Goal: Use online tool/utility: Utilize a website feature to perform a specific function

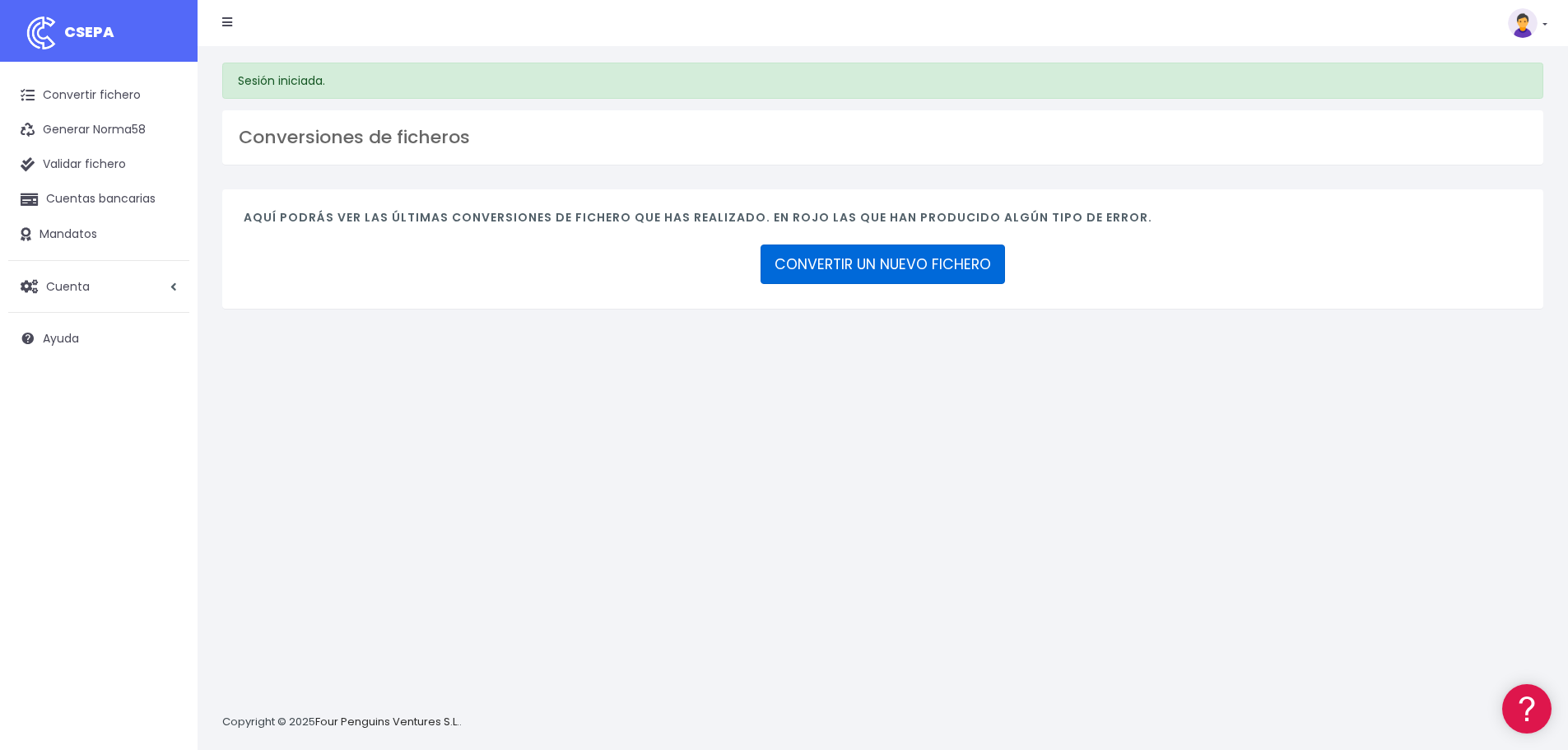
click at [886, 277] on link "CONVERTIR UN NUEVO FICHERO" at bounding box center [883, 264] width 245 height 39
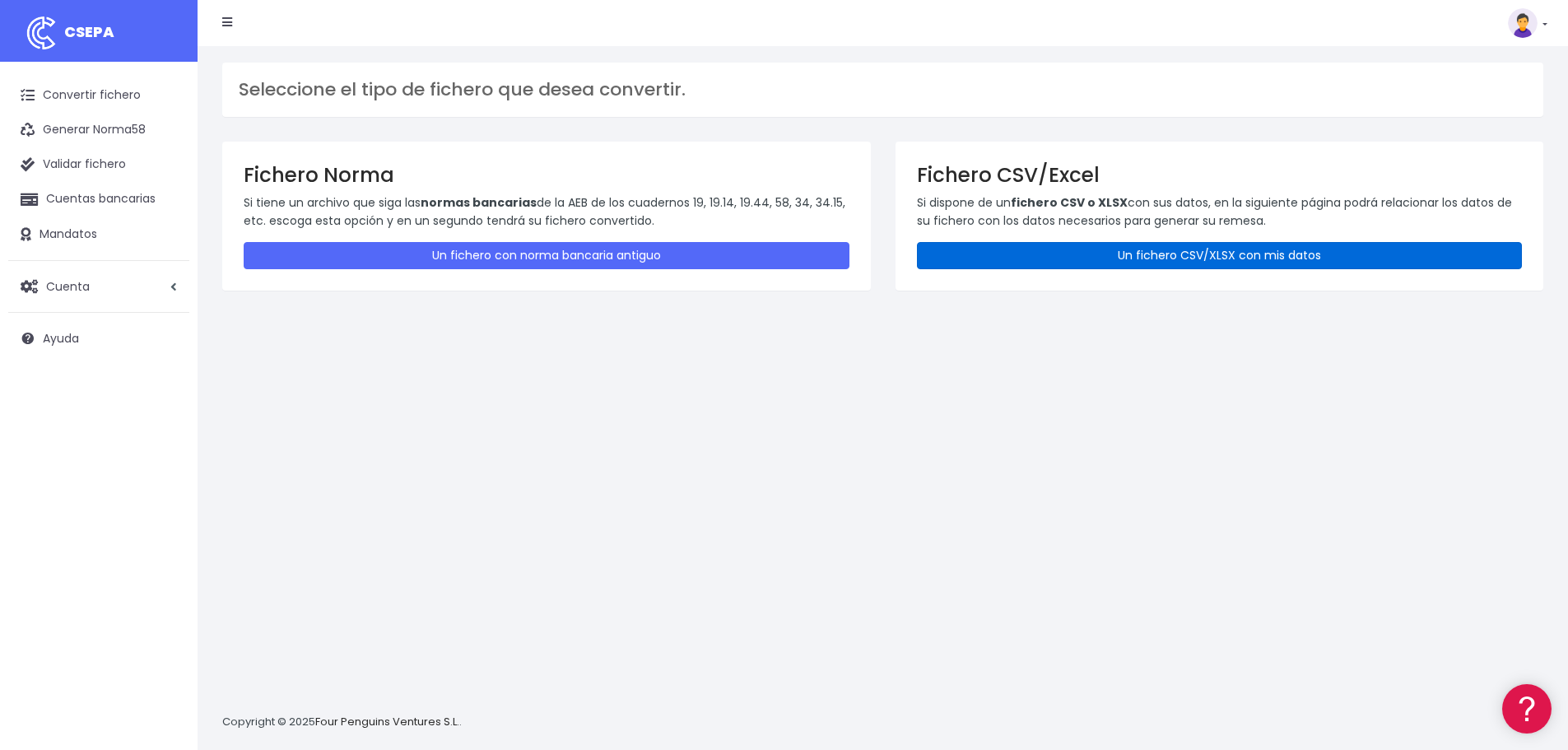
click at [1206, 256] on link "Un fichero CSV/XLSX con mis datos" at bounding box center [1219, 255] width 606 height 27
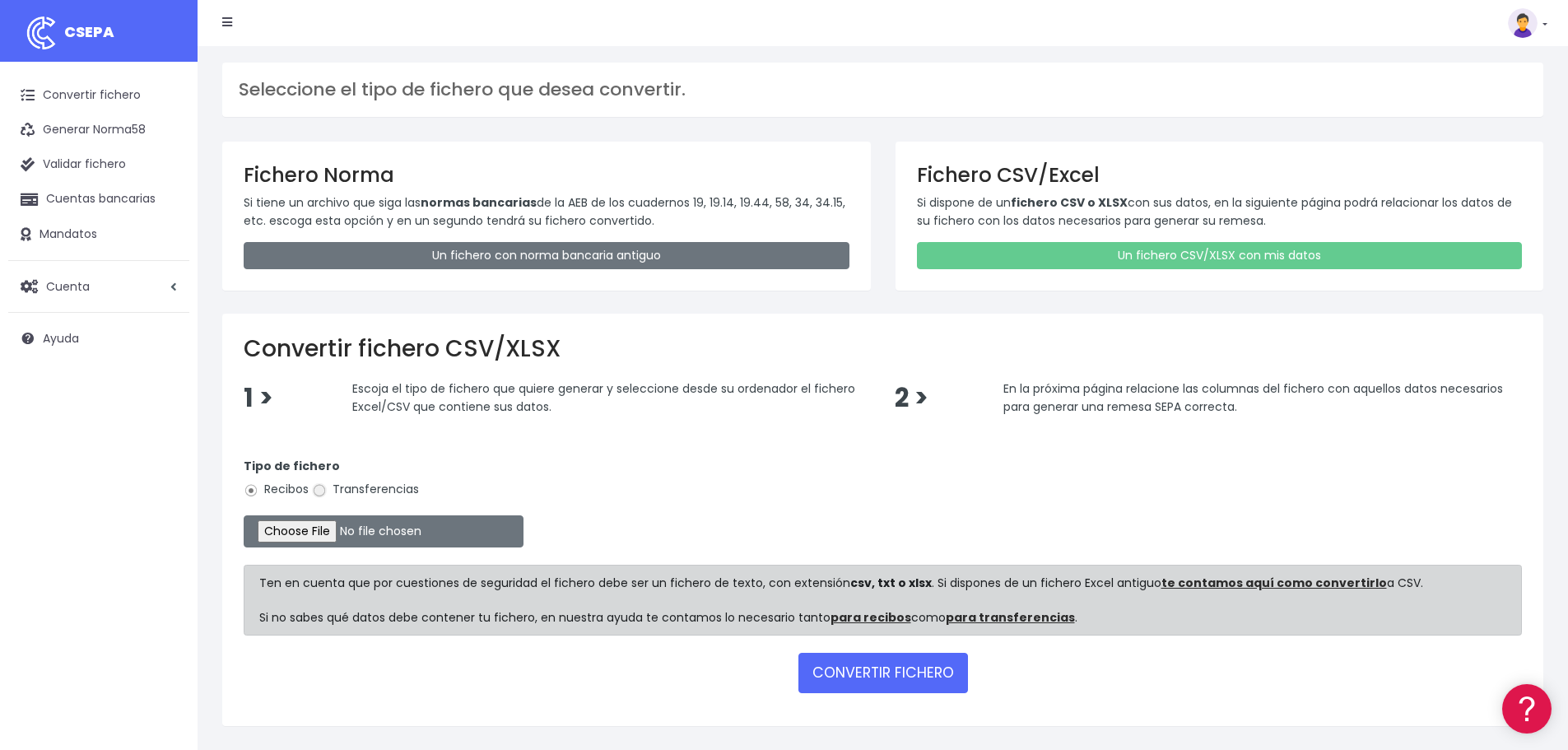
click at [321, 492] on input "Transferencias" at bounding box center [319, 490] width 15 height 15
radio input "true"
click at [337, 535] on input "file" at bounding box center [383, 531] width 280 height 32
type input "C:\fakepath\Transferencia SEPA 051025-BECADOS FBK.xlsx"
click at [922, 683] on button "CONVERTIR FICHERO" at bounding box center [883, 672] width 169 height 39
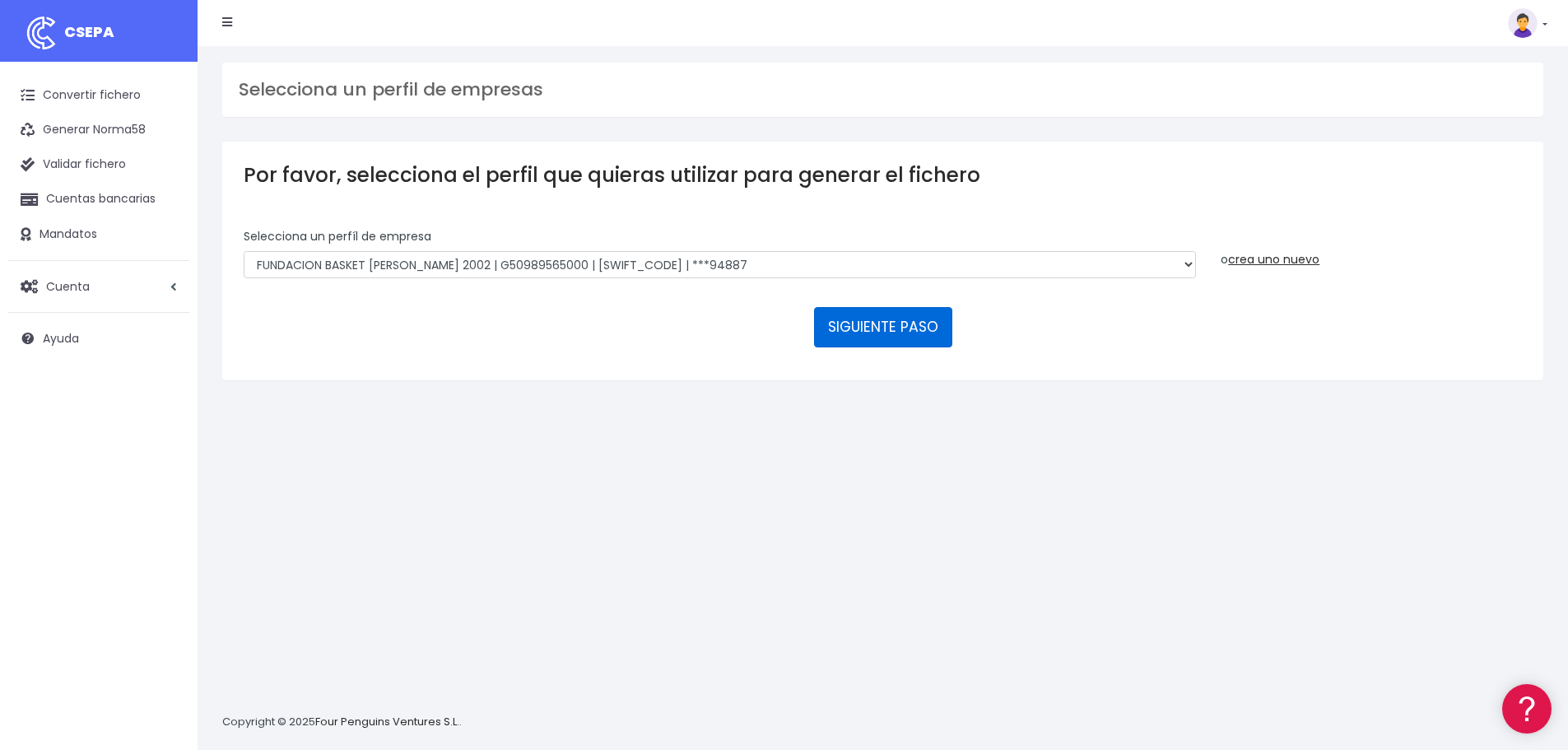
click at [886, 331] on button "SIGUIENTE PASO" at bounding box center [883, 326] width 138 height 39
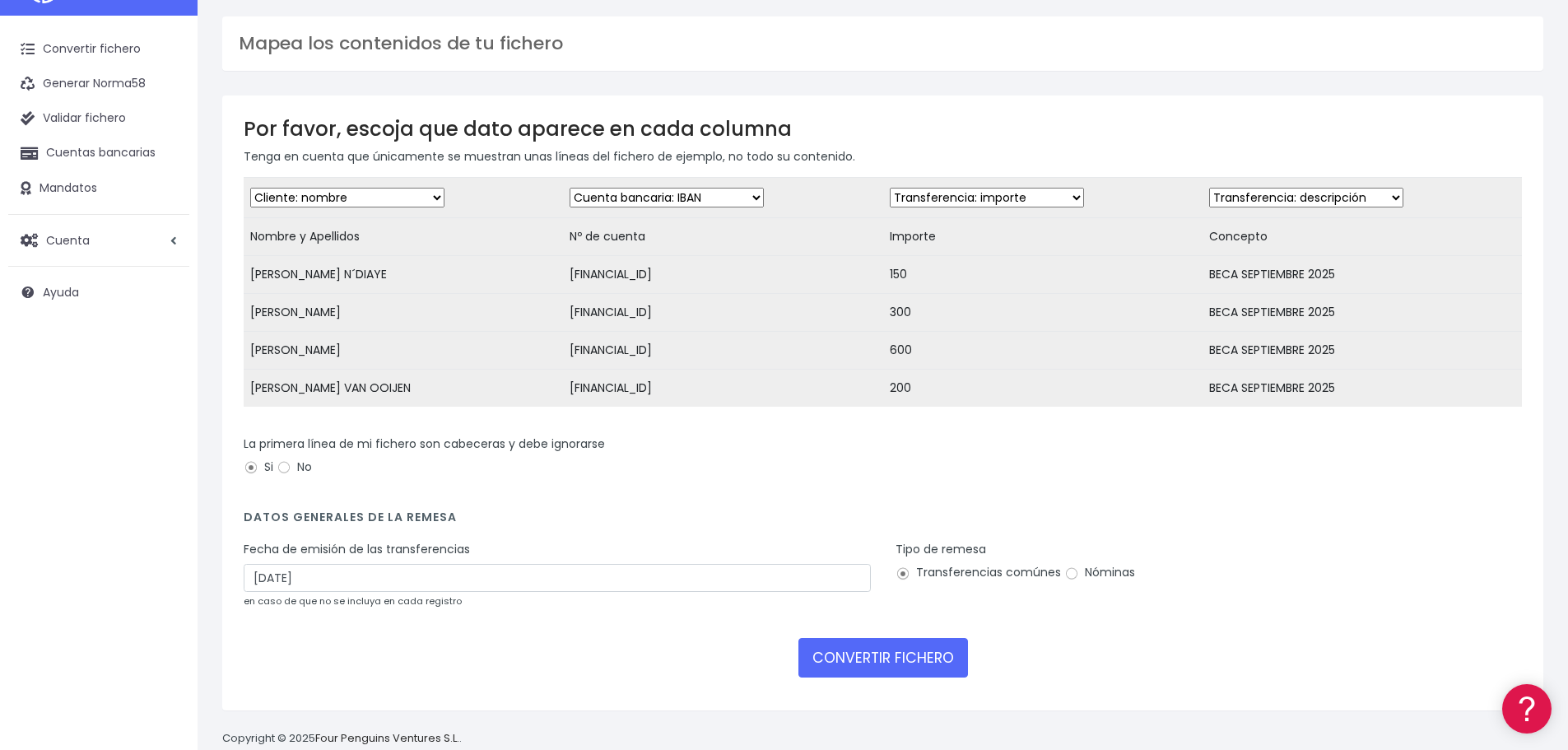
scroll to position [90, 0]
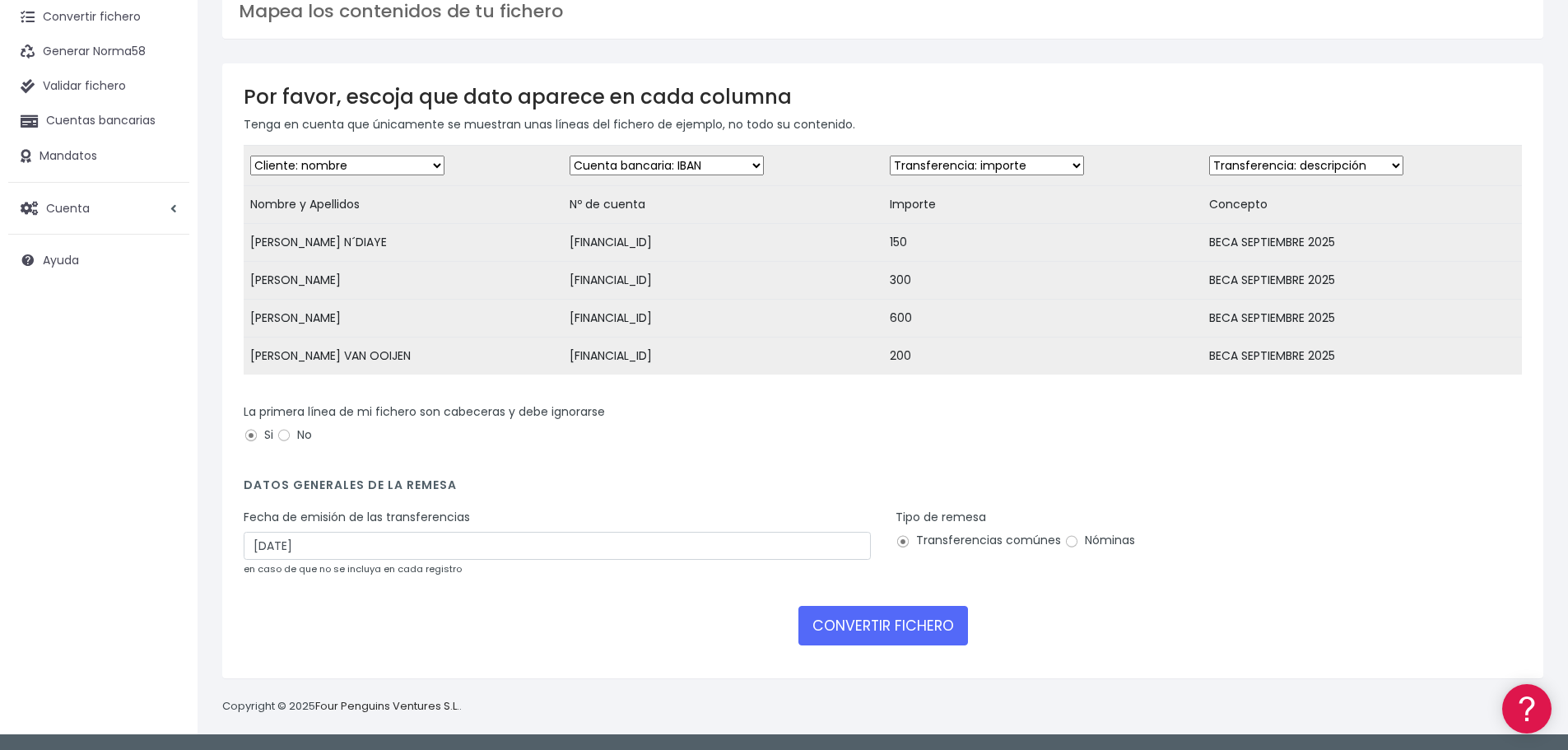
click at [1080, 544] on label "Nóminas" at bounding box center [1099, 541] width 71 height 18
click at [1079, 544] on input "Nóminas" at bounding box center [1071, 541] width 15 height 15
radio input "true"
click at [949, 541] on label "Transferencias comúnes" at bounding box center [978, 541] width 166 height 18
click at [911, 541] on input "Transferencias comúnes" at bounding box center [903, 541] width 15 height 15
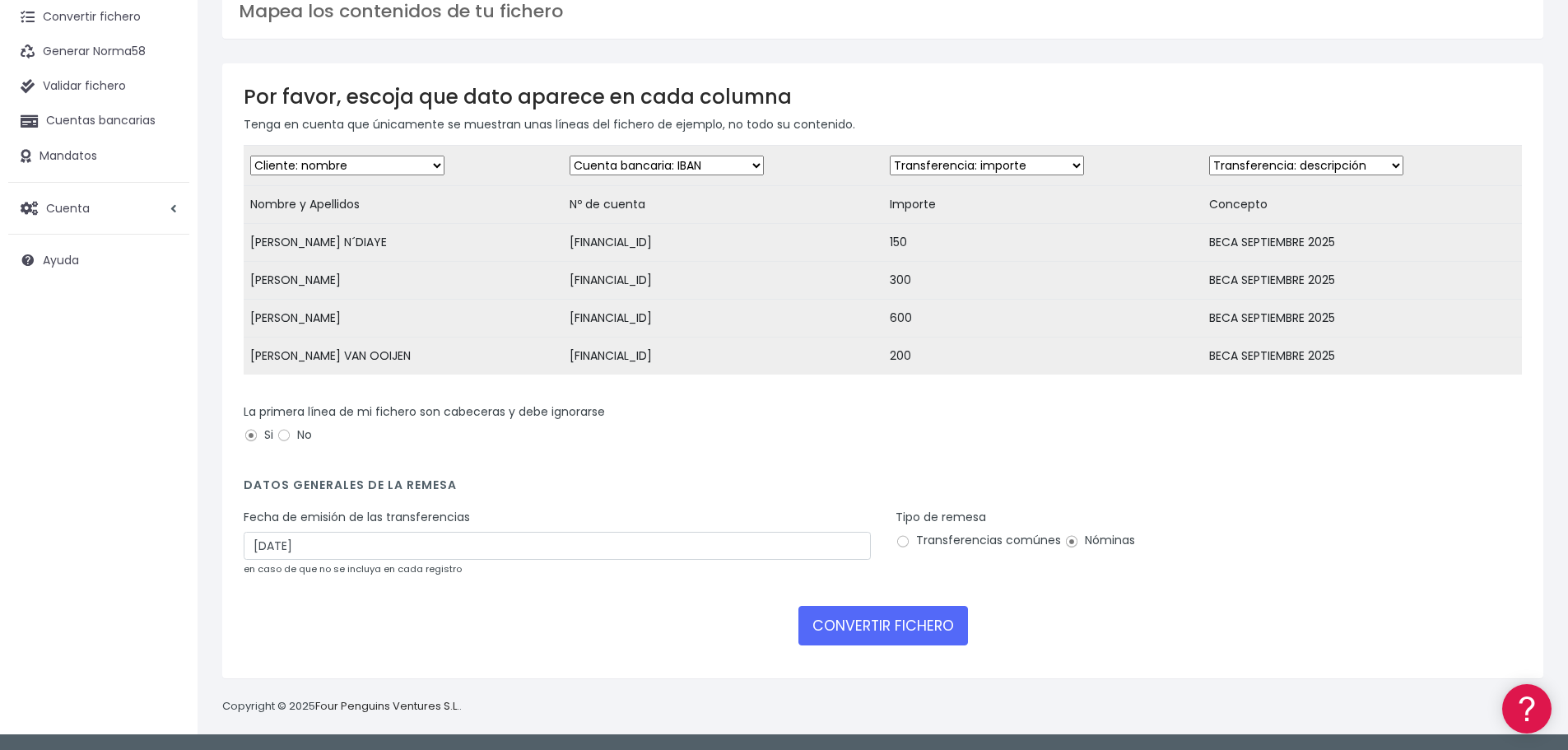
radio input "true"
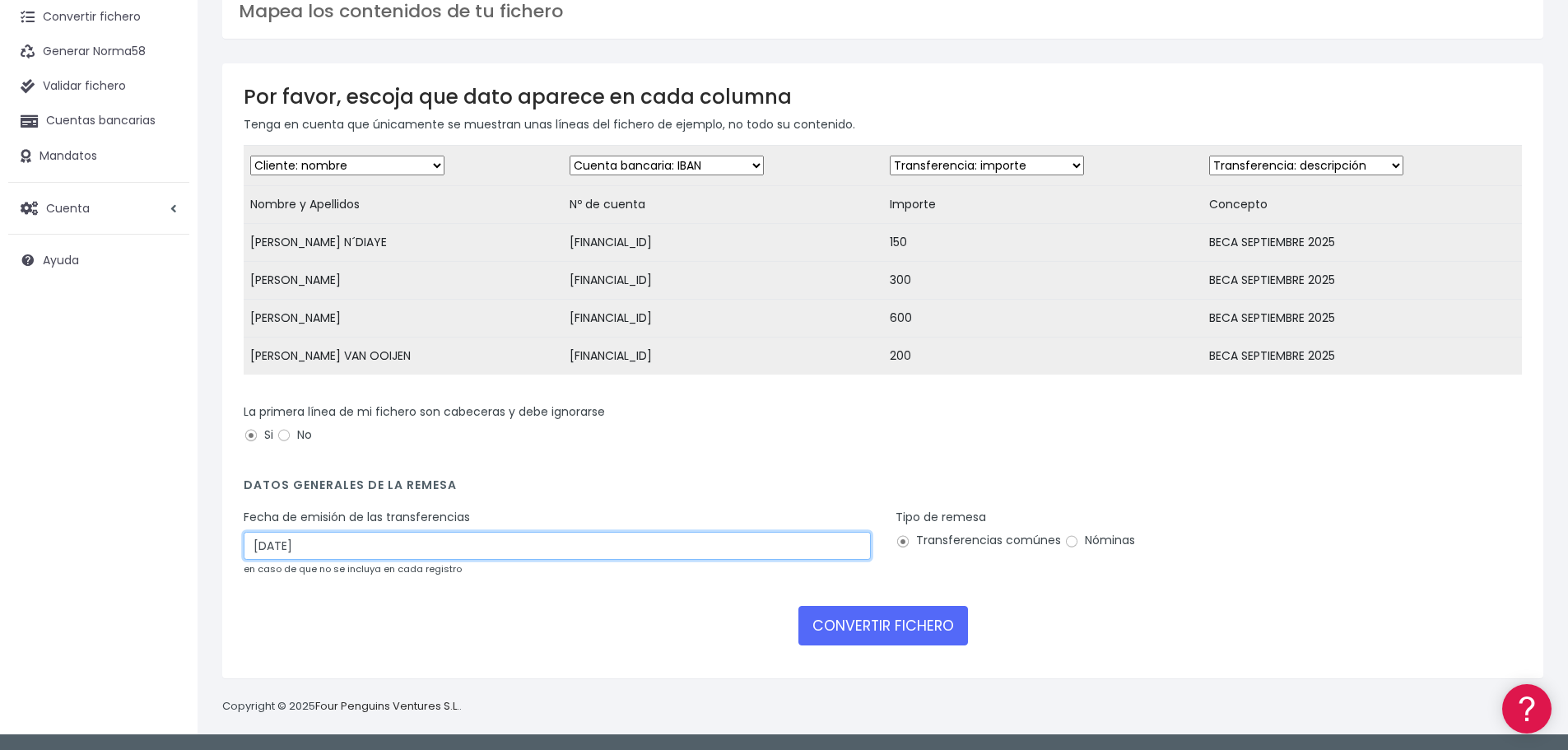
click at [266, 548] on input "05/10/2025" at bounding box center [557, 546] width 628 height 28
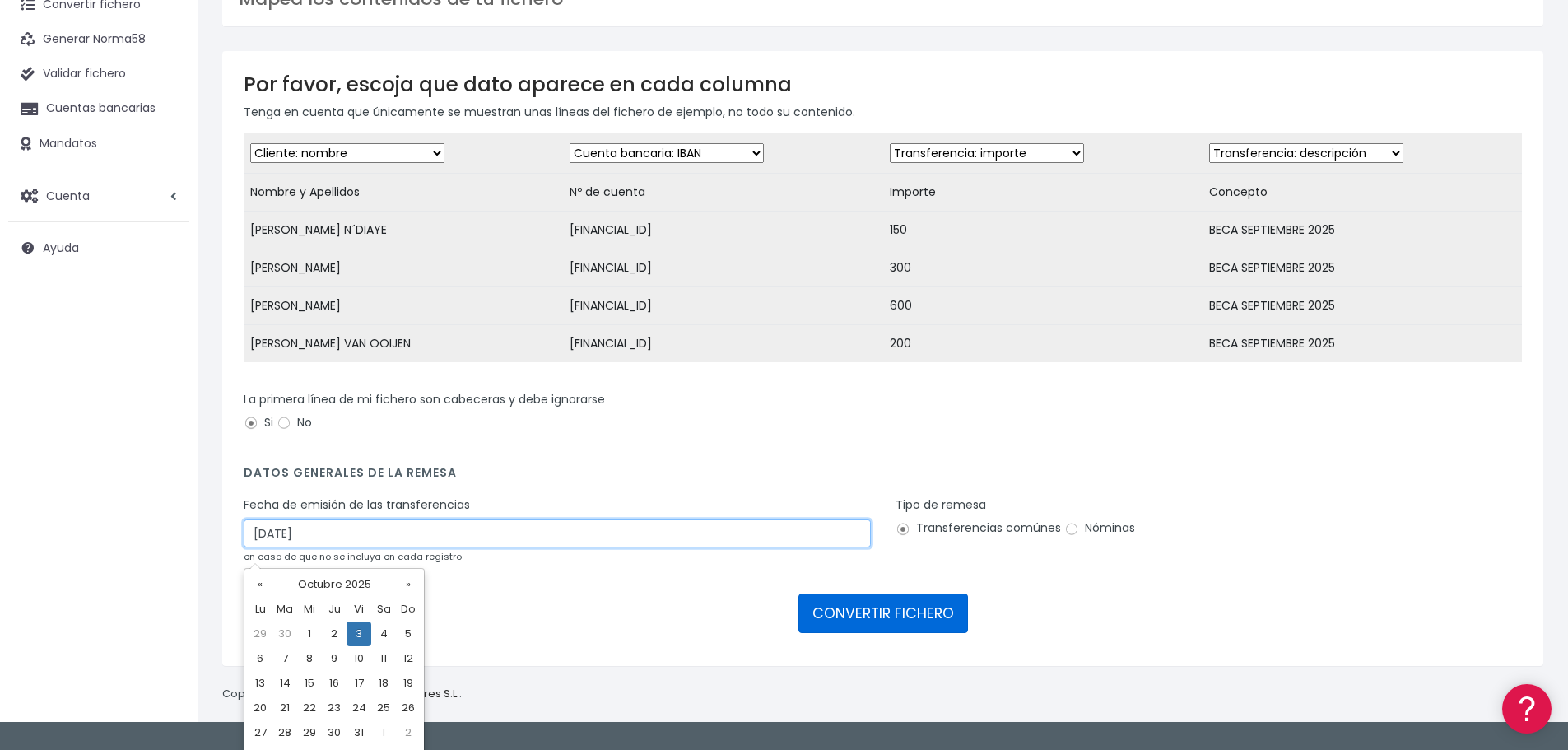
type input "03/10/2025"
click at [890, 633] on button "CONVERTIR FICHERO" at bounding box center [883, 612] width 169 height 39
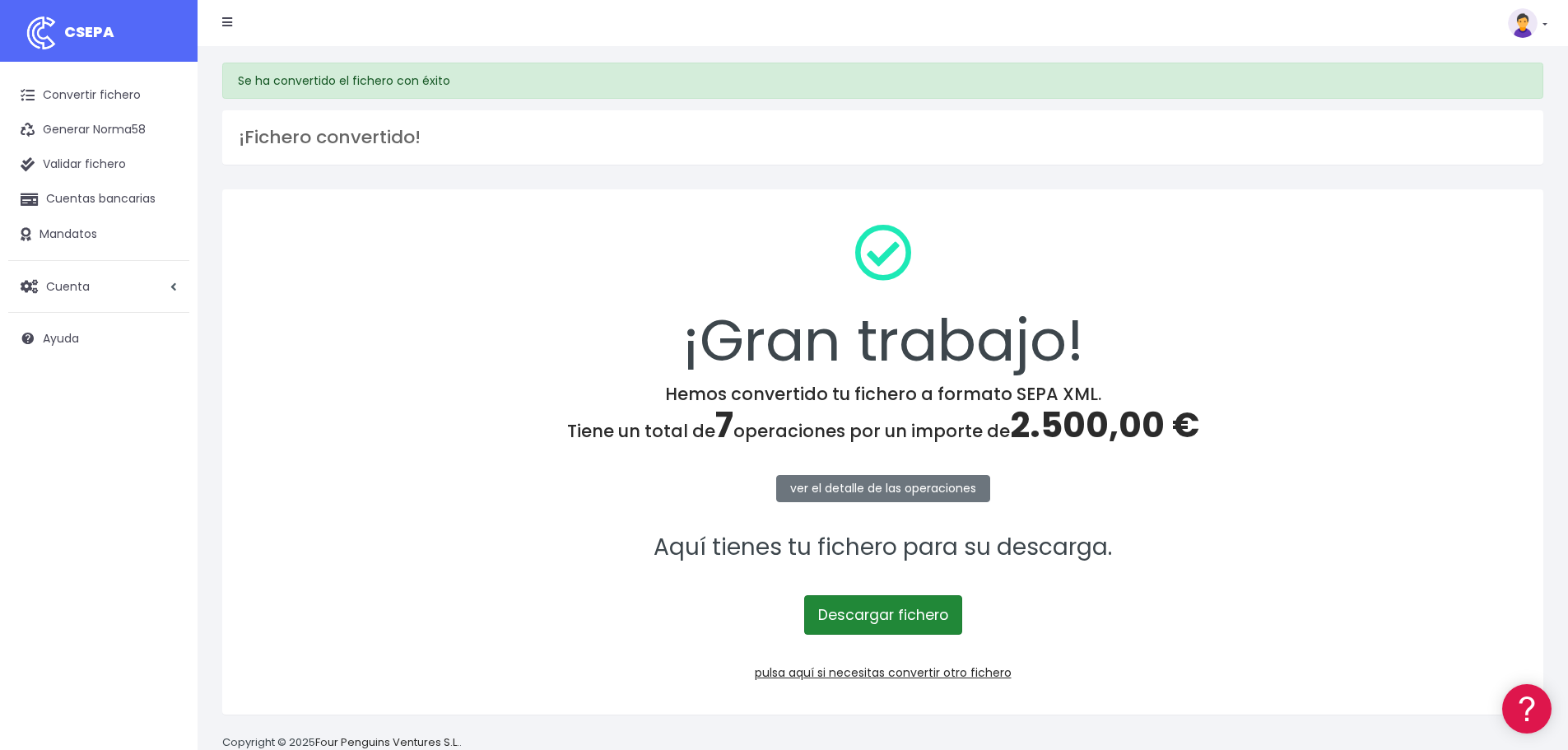
click at [890, 626] on link "Descargar fichero" at bounding box center [883, 614] width 158 height 39
